Goal: Navigation & Orientation: Go to known website

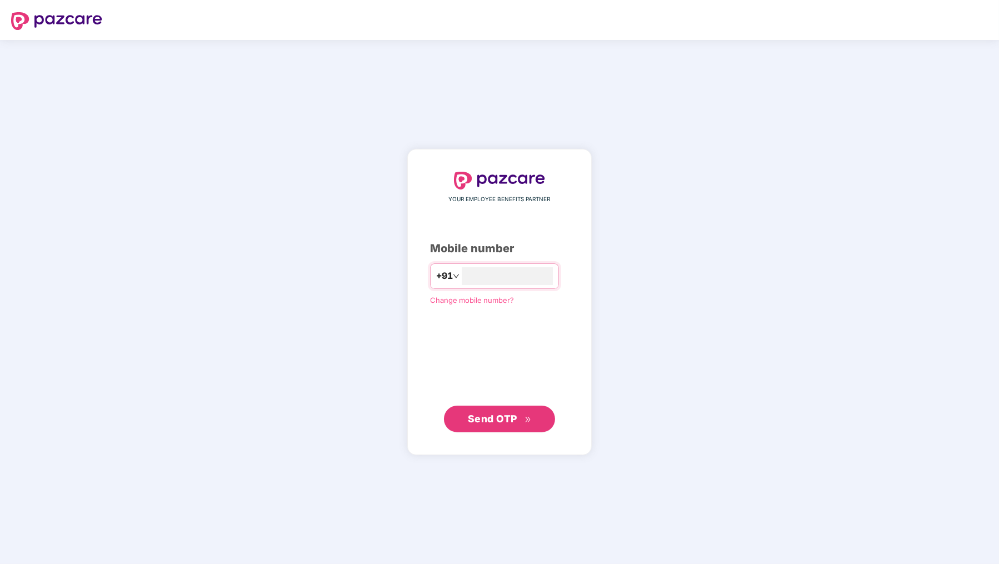
type input "**********"
click at [488, 422] on span "Send OTP" at bounding box center [492, 418] width 49 height 12
